Goal: Task Accomplishment & Management: Use online tool/utility

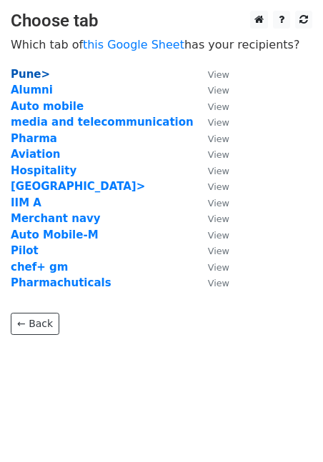
click at [27, 79] on strong "Pune>" at bounding box center [30, 74] width 39 height 13
